Goal: Task Accomplishment & Management: Manage account settings

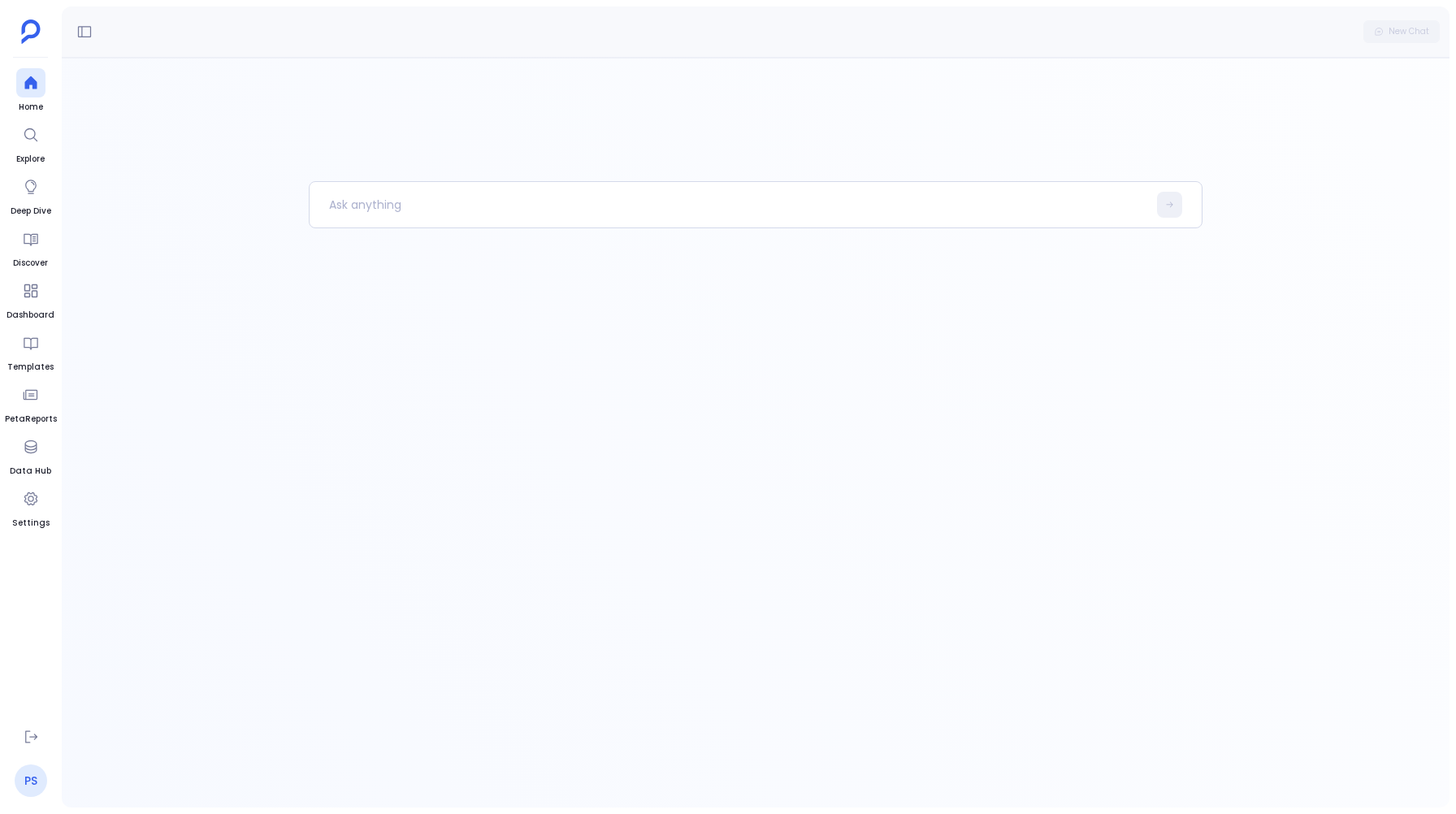
click at [30, 791] on link "PS" at bounding box center [31, 781] width 33 height 33
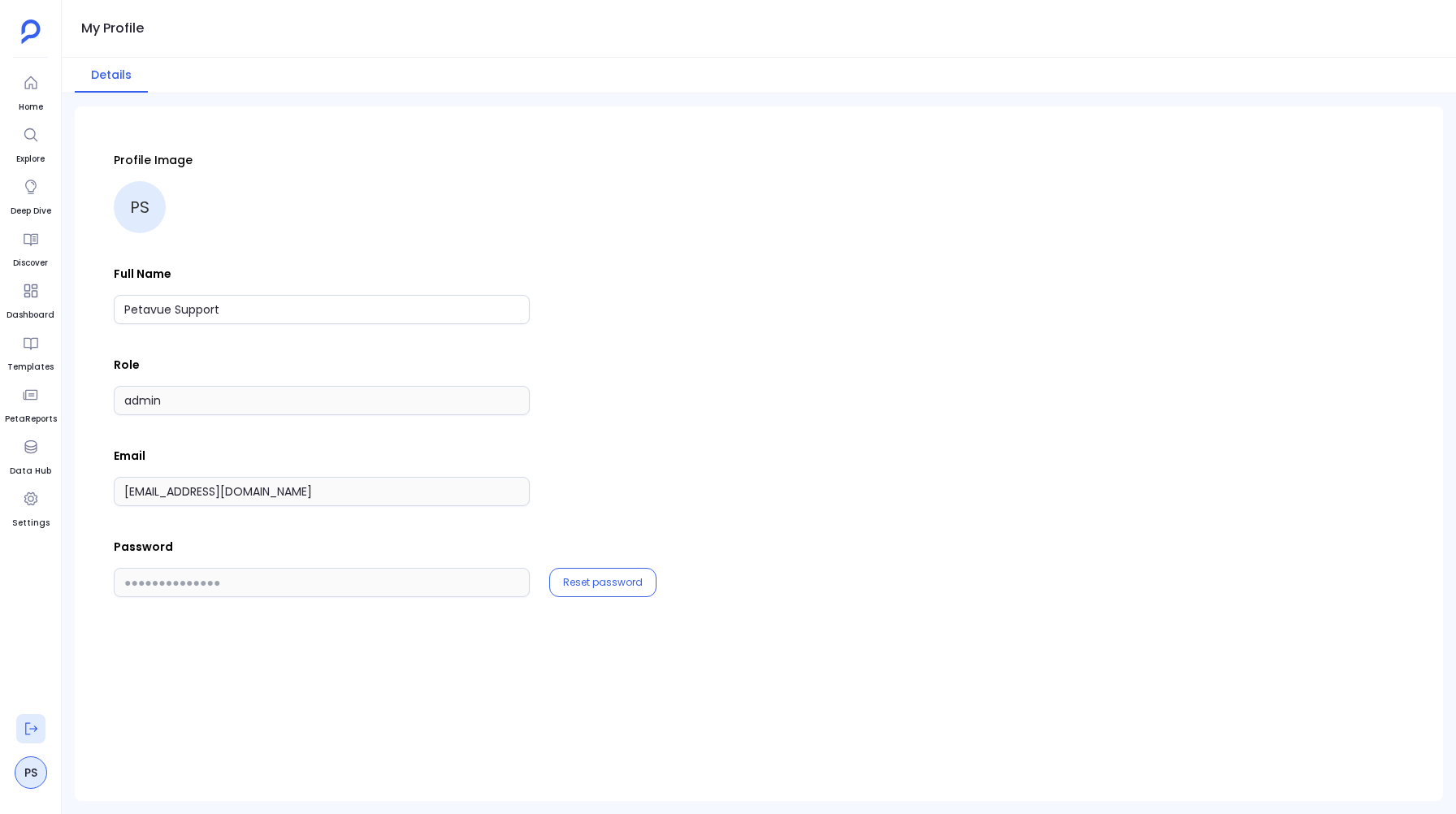
click at [27, 730] on icon at bounding box center [31, 729] width 16 height 16
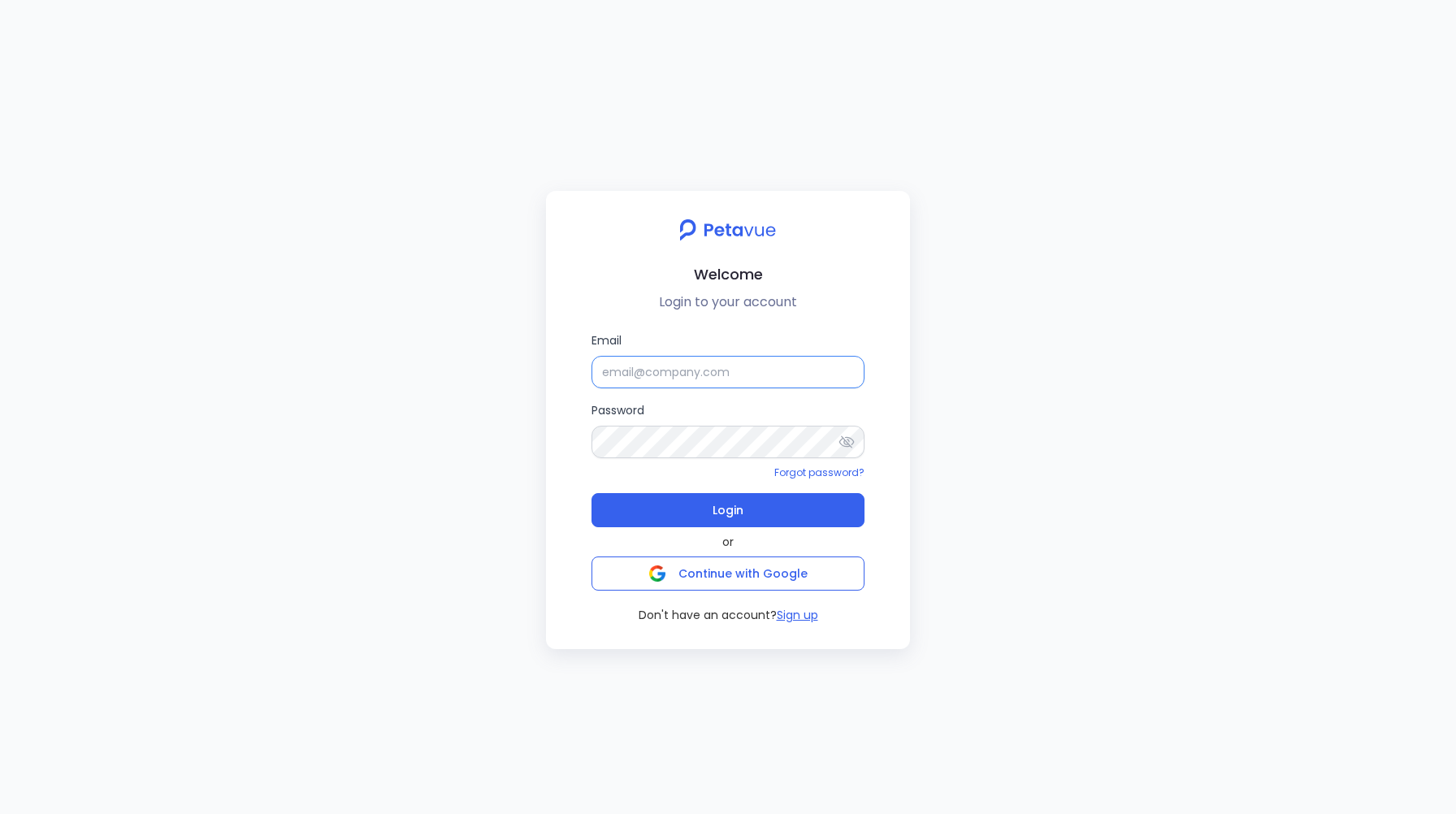
click at [615, 375] on input "Email" at bounding box center [728, 372] width 273 height 33
click at [641, 368] on input "Email" at bounding box center [728, 372] width 273 height 33
click at [634, 375] on input "Email" at bounding box center [728, 372] width 273 height 33
paste input "[EMAIL_ADDRESS][DOMAIN_NAME]"
type input "[EMAIL_ADDRESS][DOMAIN_NAME]"
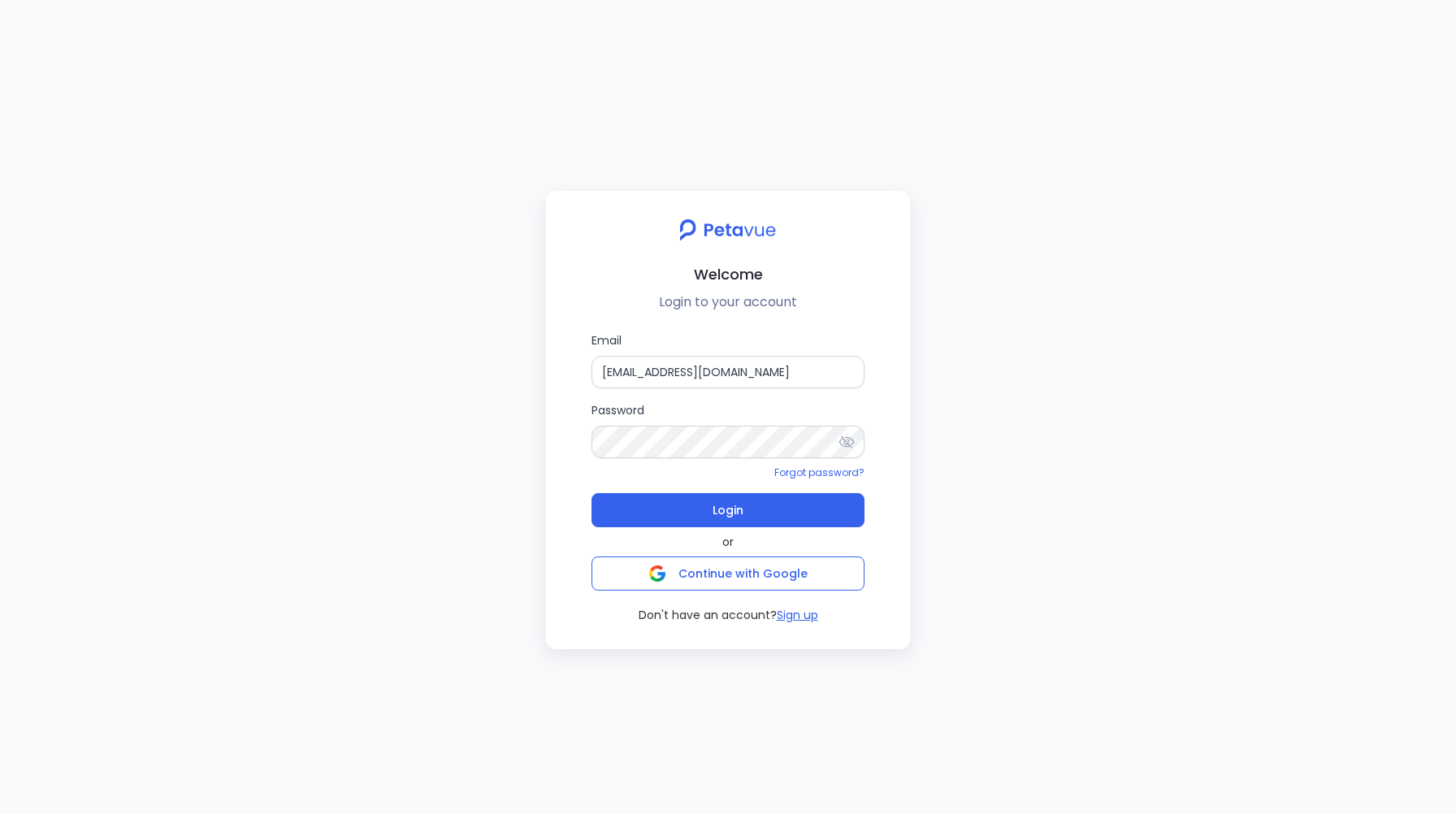
click at [846, 438] on icon at bounding box center [847, 442] width 16 height 16
click at [715, 511] on span "Login" at bounding box center [728, 510] width 31 height 23
